Goal: Find specific page/section: Find specific page/section

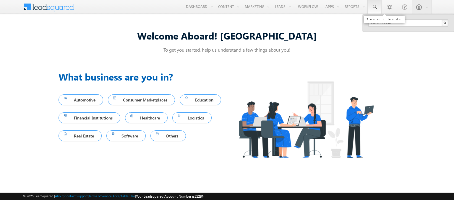
type input "8961360996"
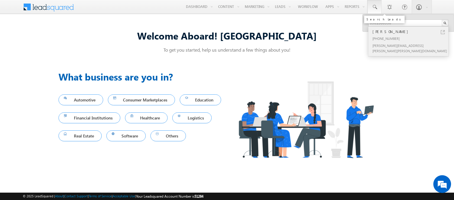
click at [411, 31] on div "[PERSON_NAME]" at bounding box center [410, 31] width 79 height 6
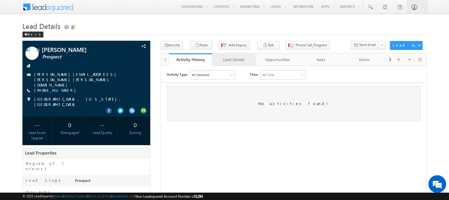
click at [234, 60] on div "Lead Details" at bounding box center [233, 59] width 33 height 7
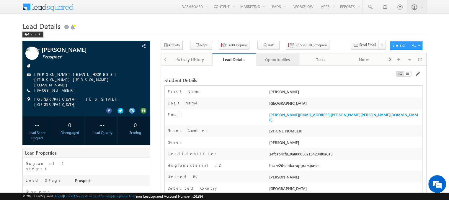
click at [277, 60] on div "Opportunities" at bounding box center [277, 59] width 33 height 7
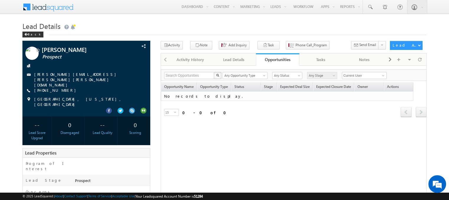
click at [52, 6] on span at bounding box center [52, 6] width 43 height 10
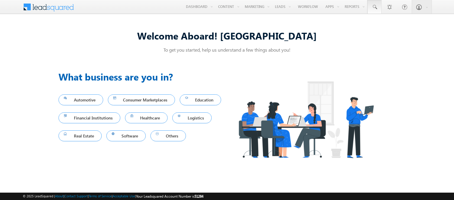
click at [374, 7] on span at bounding box center [374, 7] width 6 height 6
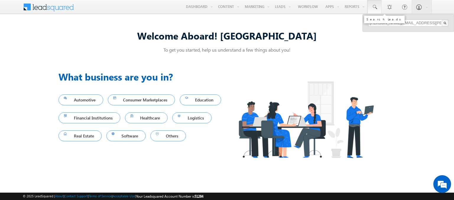
type input "sudheer.setty+wftsvb@upgrad.com"
